Goal: Browse casually

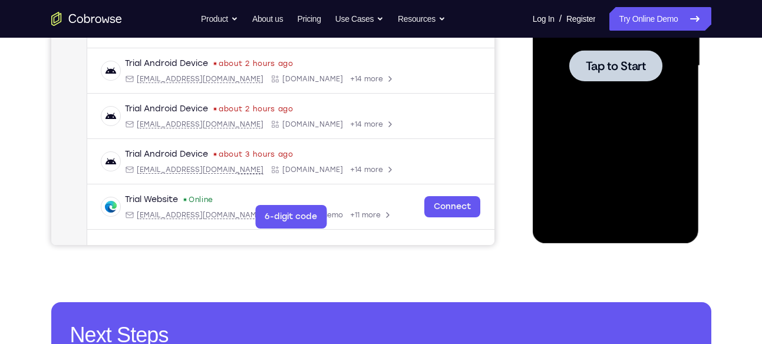
scroll to position [303, 0]
click at [604, 77] on div at bounding box center [615, 65] width 93 height 31
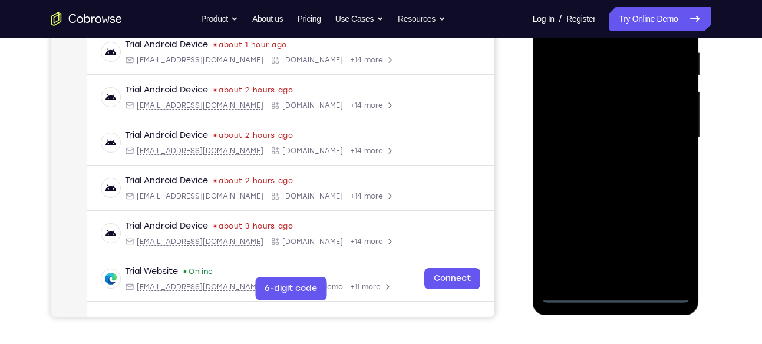
scroll to position [232, 0]
click at [612, 297] on div at bounding box center [616, 137] width 149 height 330
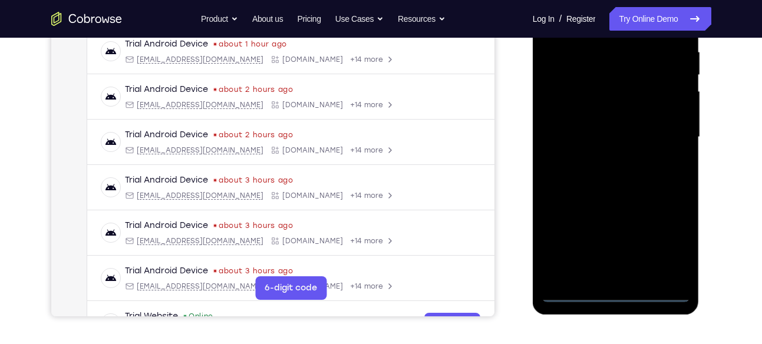
click at [666, 239] on div at bounding box center [616, 137] width 149 height 330
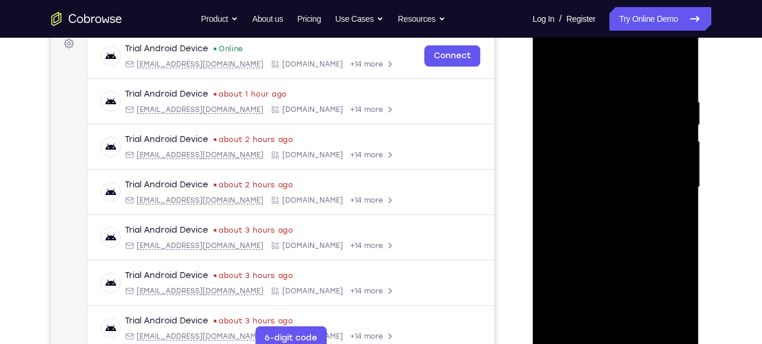
scroll to position [180, 0]
click at [556, 52] on div at bounding box center [616, 189] width 149 height 330
click at [664, 186] on div at bounding box center [616, 189] width 149 height 330
click at [601, 212] on div at bounding box center [616, 189] width 149 height 330
click at [600, 181] on div at bounding box center [616, 189] width 149 height 330
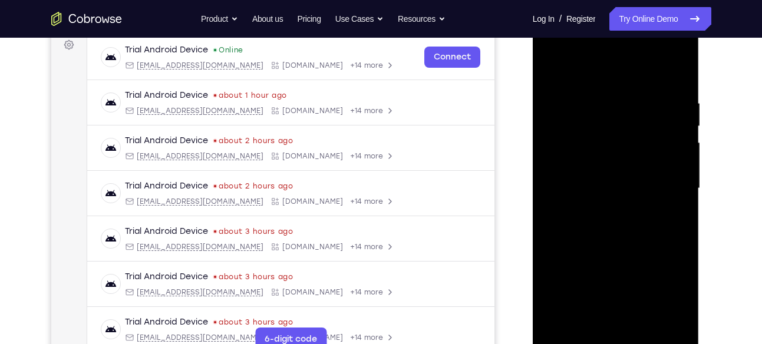
click at [616, 279] on div at bounding box center [616, 189] width 149 height 330
click at [598, 167] on div at bounding box center [616, 189] width 149 height 330
click at [599, 189] on div at bounding box center [616, 189] width 149 height 330
click at [611, 228] on div at bounding box center [616, 189] width 149 height 330
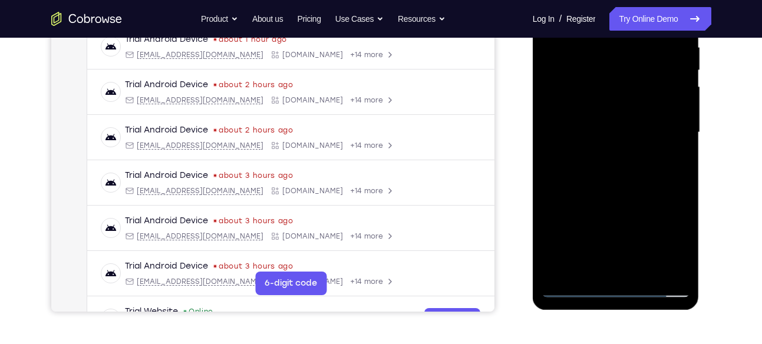
scroll to position [237, 0]
click at [648, 186] on div at bounding box center [616, 132] width 149 height 330
click at [646, 269] on div at bounding box center [616, 132] width 149 height 330
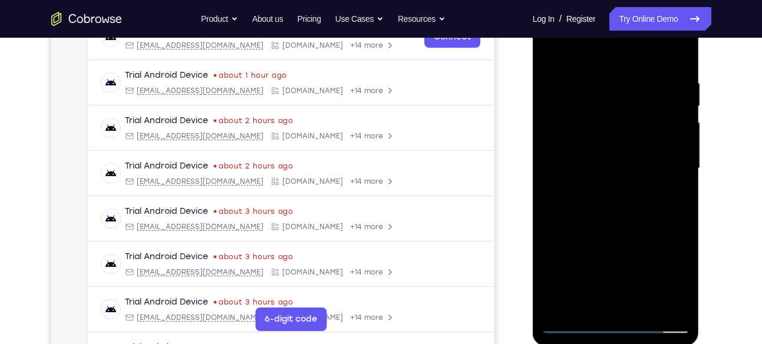
scroll to position [202, 0]
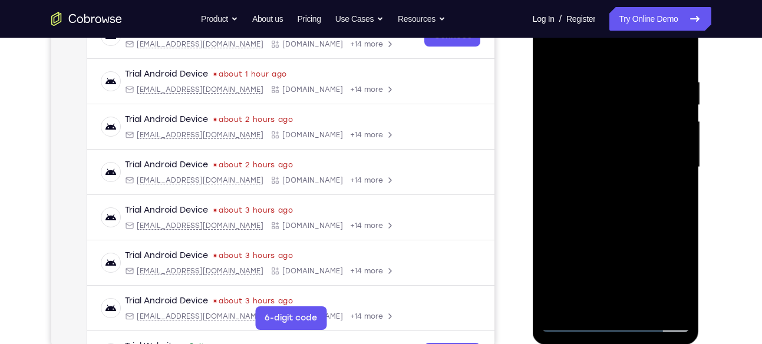
click at [612, 230] on div at bounding box center [616, 167] width 149 height 330
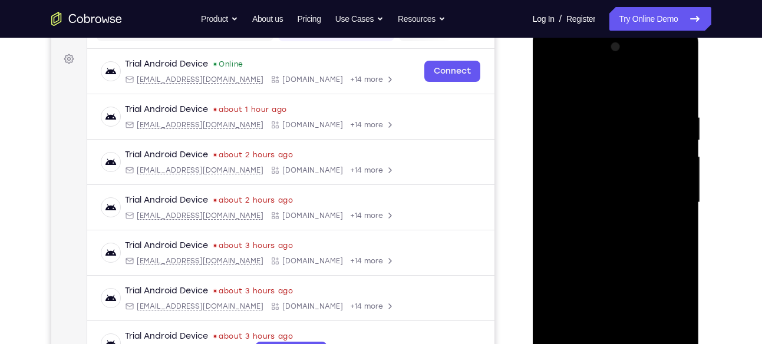
scroll to position [166, 0]
click at [665, 86] on div at bounding box center [616, 203] width 149 height 330
click at [554, 80] on div at bounding box center [616, 203] width 149 height 330
click at [678, 86] on div at bounding box center [616, 203] width 149 height 330
click at [635, 114] on div at bounding box center [616, 203] width 149 height 330
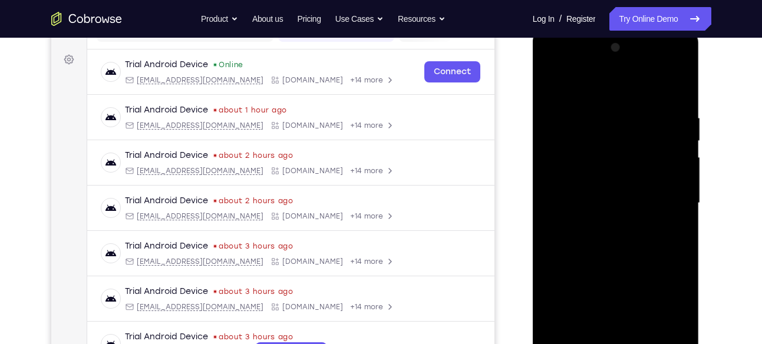
click at [557, 81] on div at bounding box center [616, 203] width 149 height 330
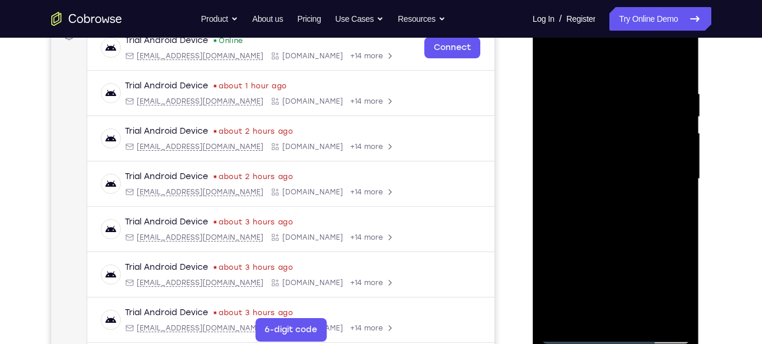
scroll to position [189, 0]
click at [672, 84] on div at bounding box center [616, 180] width 149 height 330
drag, startPoint x: 631, startPoint y: 190, endPoint x: 635, endPoint y: 139, distance: 51.4
click at [635, 139] on div at bounding box center [616, 180] width 149 height 330
drag, startPoint x: 621, startPoint y: 194, endPoint x: 627, endPoint y: 133, distance: 61.6
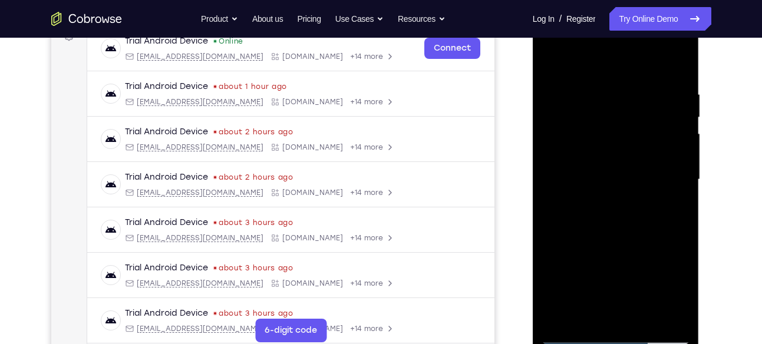
drag, startPoint x: 627, startPoint y: 133, endPoint x: 693, endPoint y: 101, distance: 73.0
click at [693, 101] on div at bounding box center [616, 181] width 167 height 351
drag, startPoint x: 609, startPoint y: 168, endPoint x: 621, endPoint y: 113, distance: 56.8
click at [621, 113] on div at bounding box center [616, 180] width 149 height 330
drag, startPoint x: 621, startPoint y: 177, endPoint x: 630, endPoint y: 123, distance: 54.4
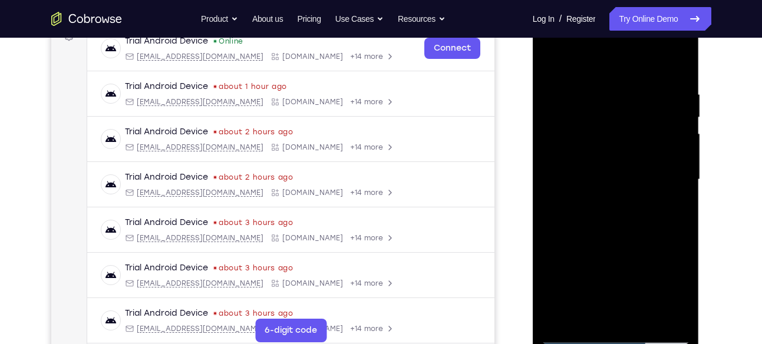
click at [630, 123] on div at bounding box center [616, 180] width 149 height 330
click at [582, 116] on div at bounding box center [616, 180] width 149 height 330
click at [558, 118] on div at bounding box center [616, 180] width 149 height 330
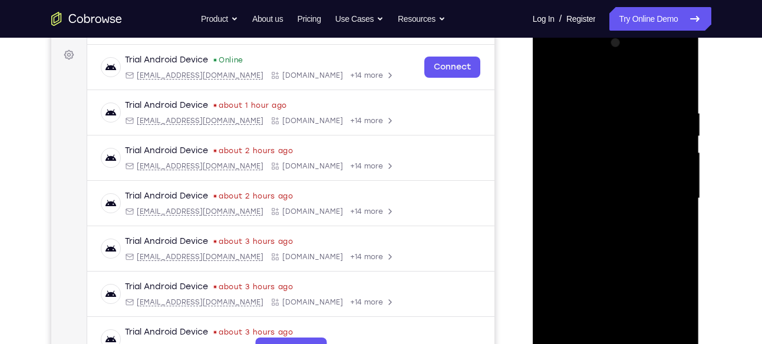
scroll to position [166, 0]
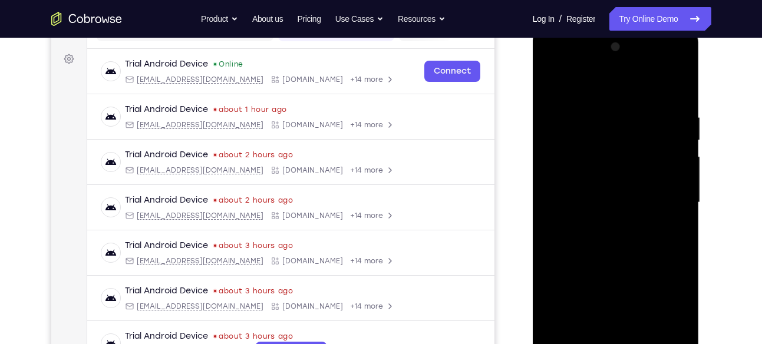
drag, startPoint x: 588, startPoint y: 137, endPoint x: 583, endPoint y: 199, distance: 61.5
click at [583, 199] on div at bounding box center [616, 203] width 149 height 330
click at [552, 85] on div at bounding box center [616, 203] width 149 height 330
click at [549, 85] on div at bounding box center [616, 203] width 149 height 330
click at [553, 84] on div at bounding box center [616, 203] width 149 height 330
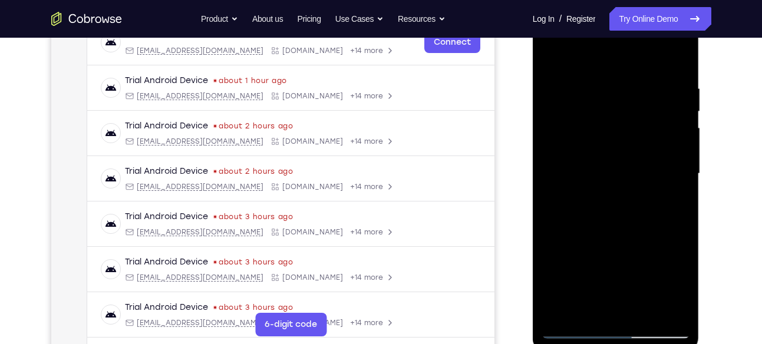
scroll to position [190, 0]
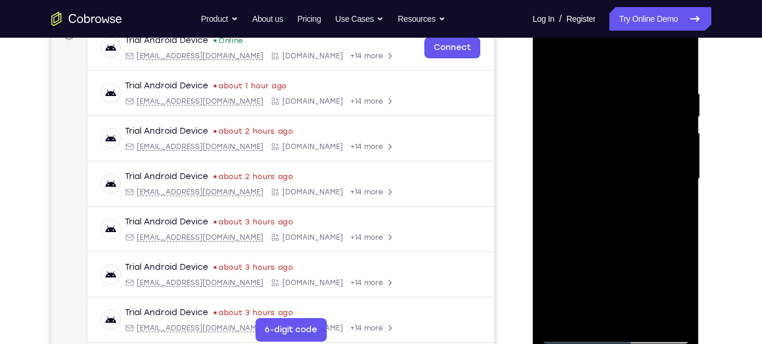
click at [552, 59] on div at bounding box center [616, 179] width 149 height 330
click at [604, 91] on div at bounding box center [616, 179] width 149 height 330
click at [669, 121] on div at bounding box center [616, 179] width 149 height 330
click at [678, 125] on div at bounding box center [616, 179] width 149 height 330
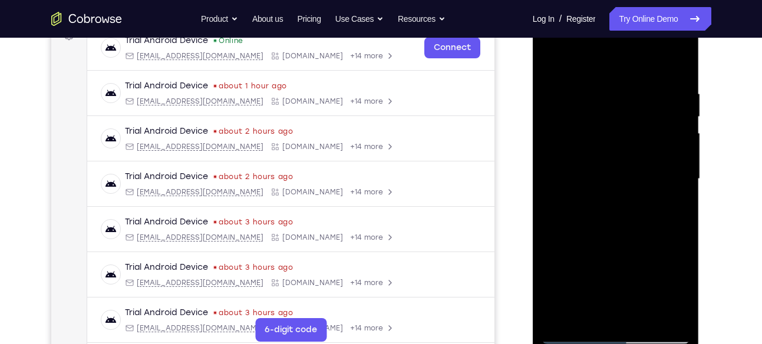
click at [678, 125] on div at bounding box center [616, 179] width 149 height 330
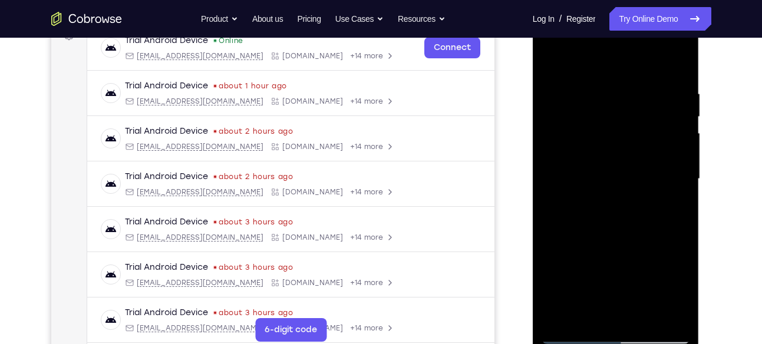
click at [678, 125] on div at bounding box center [616, 179] width 149 height 330
click at [676, 66] on div at bounding box center [616, 179] width 149 height 330
